Goal: Contribute content

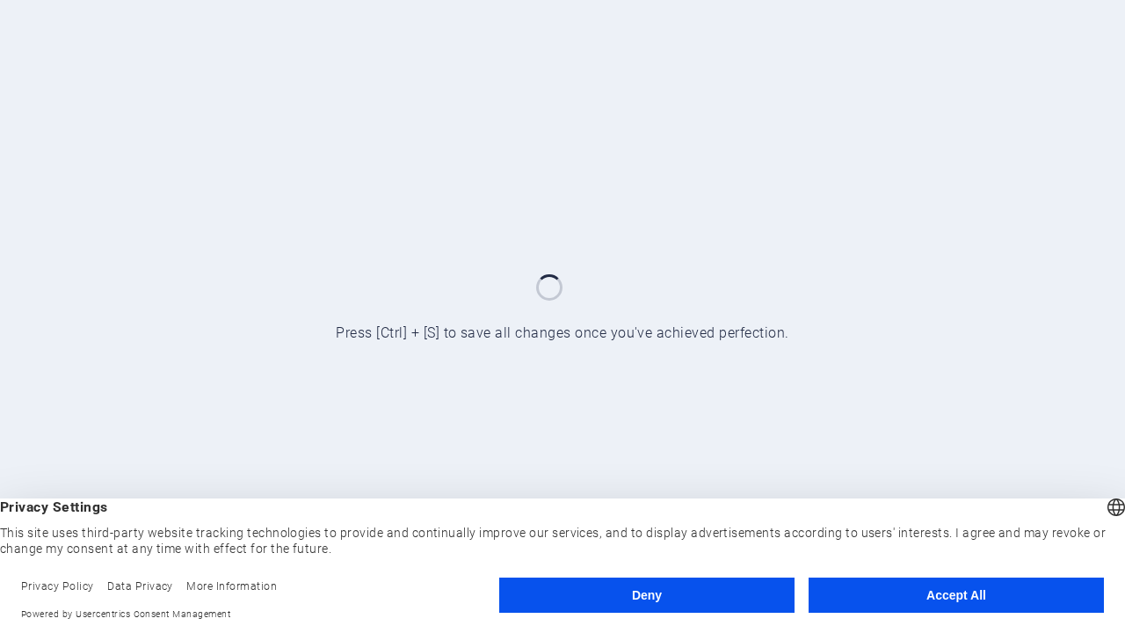
click at [647, 595] on button "Deny" at bounding box center [646, 594] width 295 height 35
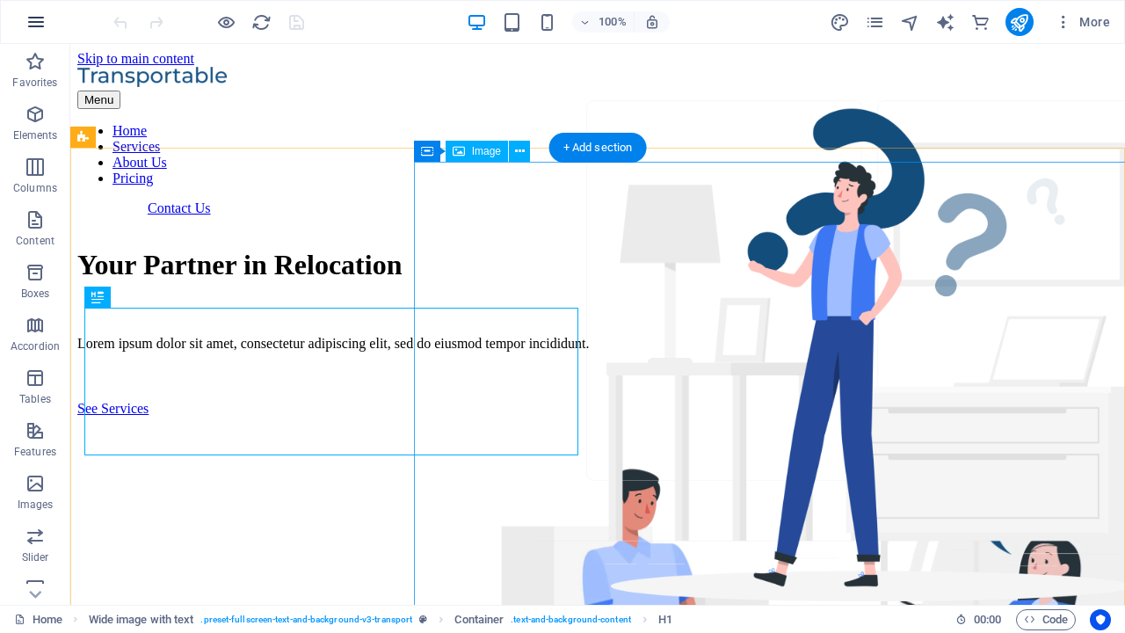
click at [36, 22] on icon "button" at bounding box center [35, 21] width 21 height 21
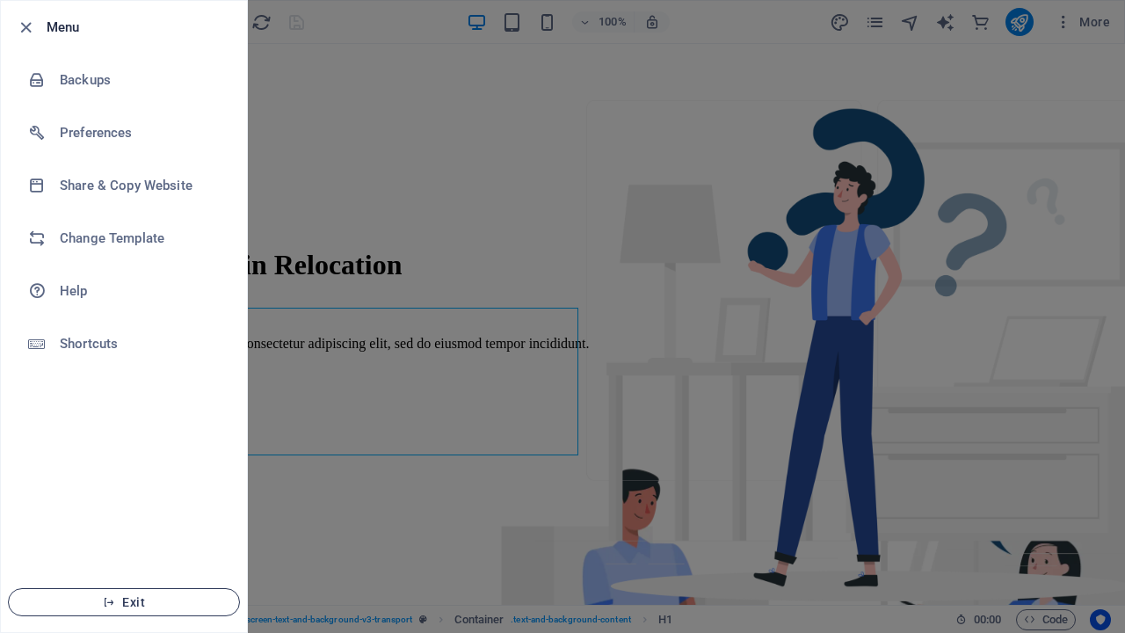
click at [124, 602] on span "Exit" at bounding box center [124, 602] width 202 height 14
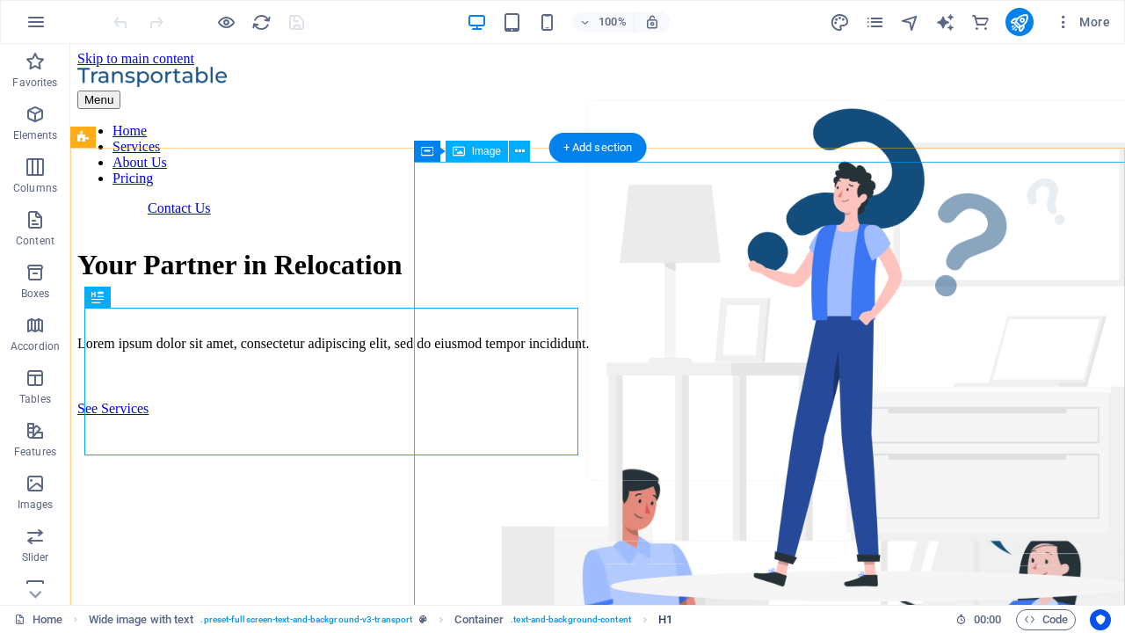
click at [665, 619] on span "H1" at bounding box center [665, 619] width 14 height 21
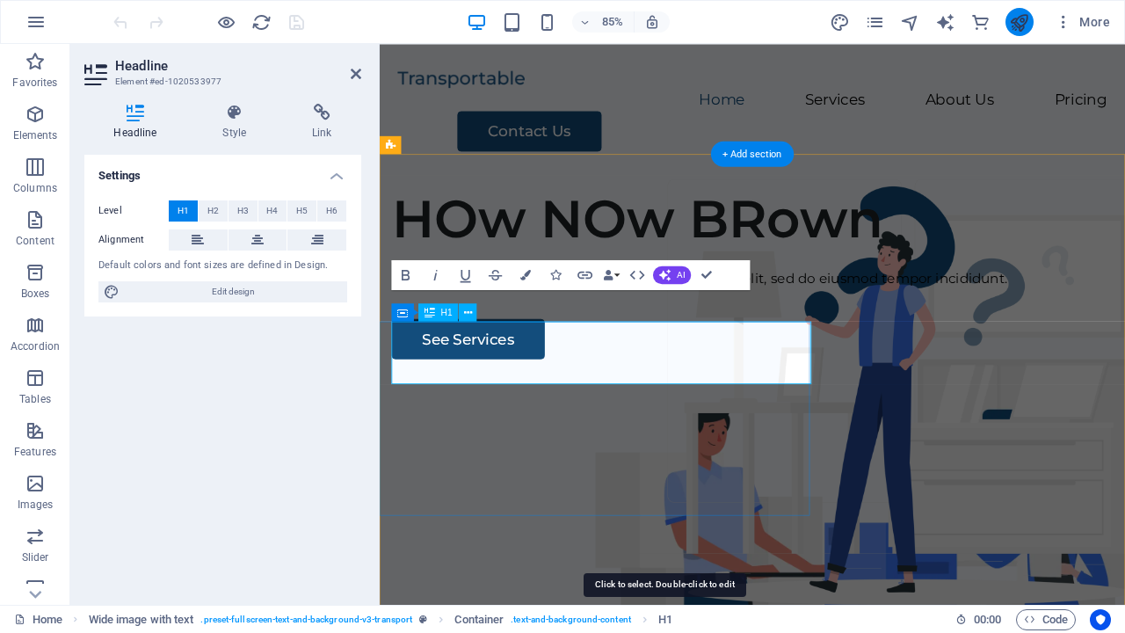
click at [1019, 22] on icon "publish" at bounding box center [1019, 22] width 20 height 20
checkbox input "false"
